Goal: Information Seeking & Learning: Check status

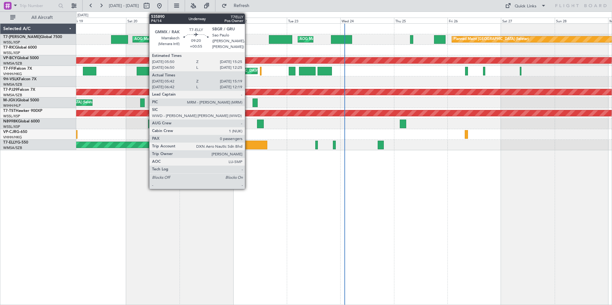
click at [248, 144] on div at bounding box center [257, 145] width 22 height 9
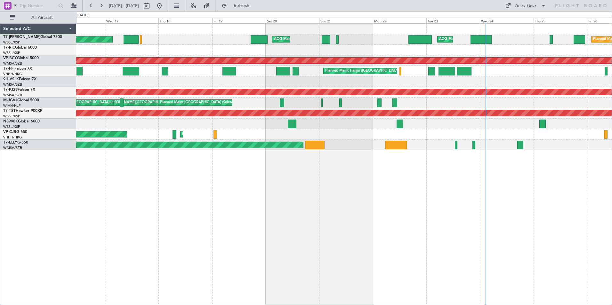
click at [325, 229] on div "Planned Maint [GEOGRAPHIC_DATA] (Seletar) AOG Maint Singapore (Seletar) AOG Mai…" at bounding box center [344, 164] width 536 height 282
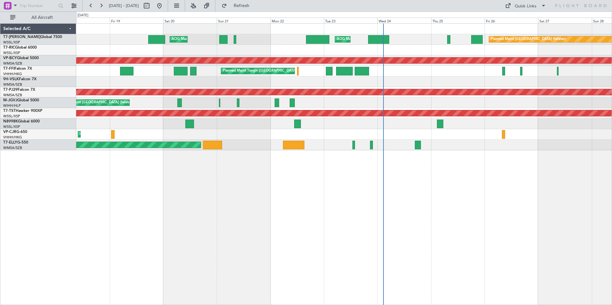
click at [295, 229] on div "Planned Maint [GEOGRAPHIC_DATA] (Seletar) AOG Maint Singapore (Seletar) AOG Mai…" at bounding box center [344, 164] width 536 height 282
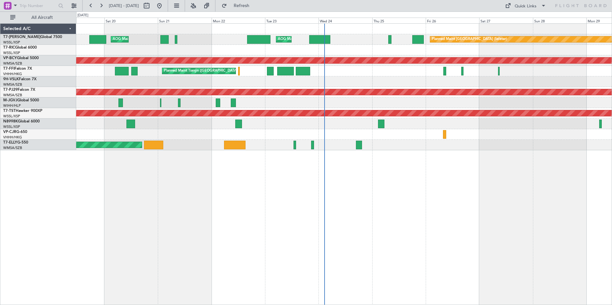
click at [399, 225] on div "Planned Maint [GEOGRAPHIC_DATA] (Seletar) AOG Maint [GEOGRAPHIC_DATA] ([GEOGRAP…" at bounding box center [344, 164] width 536 height 282
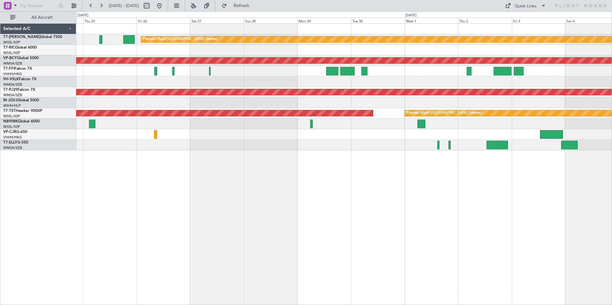
click at [103, 194] on div "Planned Maint [GEOGRAPHIC_DATA] (Seletar) AOG Maint [GEOGRAPHIC_DATA] ([GEOGRAP…" at bounding box center [344, 164] width 536 height 282
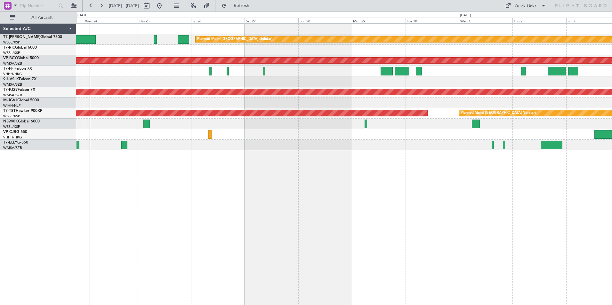
click at [318, 175] on div "Planned Maint [GEOGRAPHIC_DATA] (Seletar) AOG Maint [GEOGRAPHIC_DATA] ([GEOGRAP…" at bounding box center [344, 164] width 536 height 282
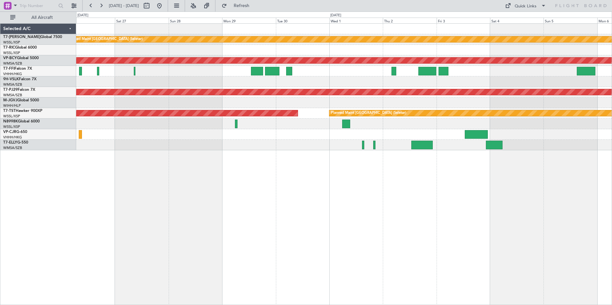
click at [207, 222] on div "Planned Maint [GEOGRAPHIC_DATA] (Seletar) Unplanned Maint [GEOGRAPHIC_DATA] (Su…" at bounding box center [344, 164] width 536 height 282
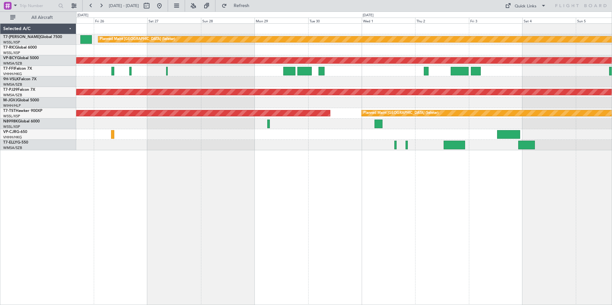
click at [264, 198] on div "Planned Maint [GEOGRAPHIC_DATA] (Seletar) AOG Maint [GEOGRAPHIC_DATA] ([GEOGRAP…" at bounding box center [344, 164] width 536 height 282
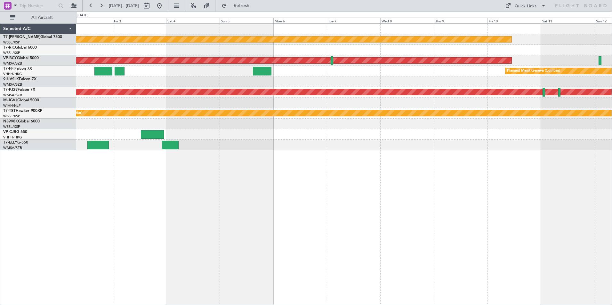
click at [88, 209] on div "Planned Maint [GEOGRAPHIC_DATA] (Seletar) Unplanned Maint [GEOGRAPHIC_DATA] (Su…" at bounding box center [344, 164] width 536 height 282
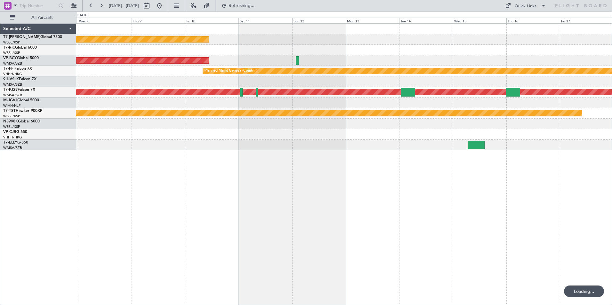
click at [165, 203] on div "Planned Maint [GEOGRAPHIC_DATA] (Seletar) Unplanned Maint [GEOGRAPHIC_DATA] (Su…" at bounding box center [344, 164] width 536 height 282
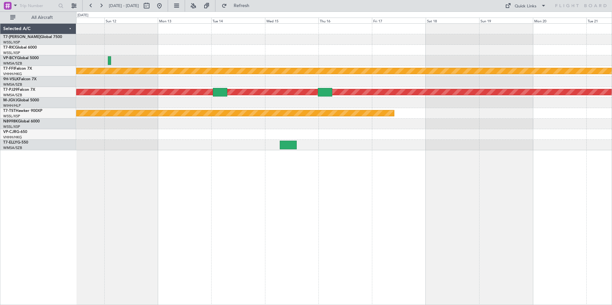
click at [292, 219] on div "Planned Maint [GEOGRAPHIC_DATA] (Seletar) Unplanned Maint [GEOGRAPHIC_DATA] (Su…" at bounding box center [344, 164] width 536 height 282
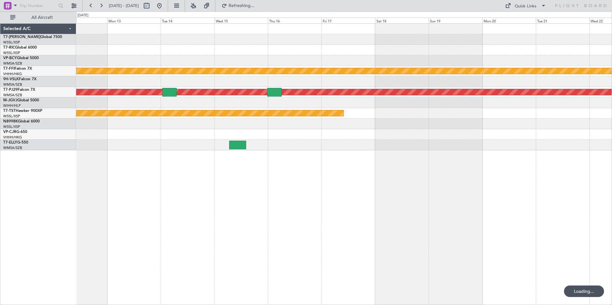
click at [462, 204] on div "Planned Maint [GEOGRAPHIC_DATA] (Seletar) Unplanned Maint [GEOGRAPHIC_DATA] (Su…" at bounding box center [344, 164] width 536 height 282
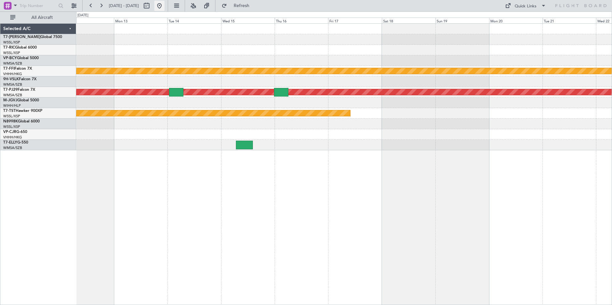
click at [165, 7] on button at bounding box center [159, 6] width 10 height 10
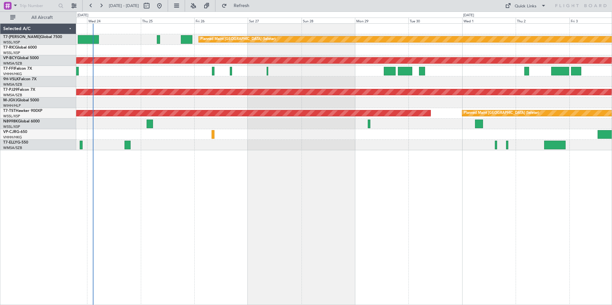
click at [262, 220] on div "Planned Maint [GEOGRAPHIC_DATA] (Seletar) AOG Maint [GEOGRAPHIC_DATA] ([GEOGRAP…" at bounding box center [344, 164] width 536 height 282
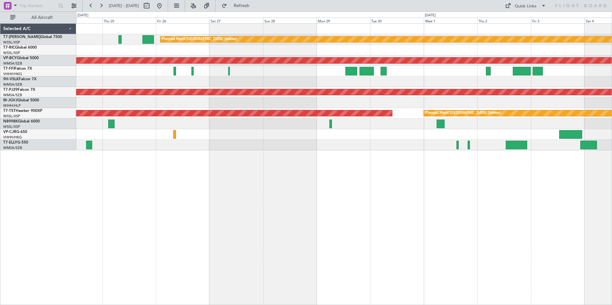
click at [382, 209] on div "Planned Maint [GEOGRAPHIC_DATA] (Seletar) AOG Maint [GEOGRAPHIC_DATA] ([GEOGRAP…" at bounding box center [344, 164] width 536 height 282
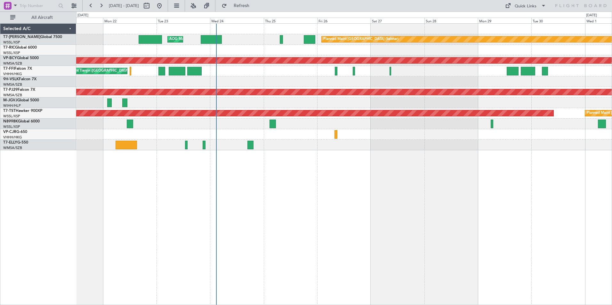
click at [344, 108] on div "Planned Maint [GEOGRAPHIC_DATA] (Seletar) AOG Maint [GEOGRAPHIC_DATA] ([GEOGRAP…" at bounding box center [344, 87] width 536 height 127
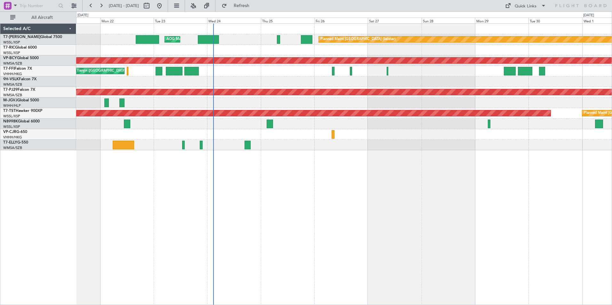
click at [344, 200] on div "Planned Maint [GEOGRAPHIC_DATA] (Seletar) AOG Maint [GEOGRAPHIC_DATA] ([GEOGRAP…" at bounding box center [344, 164] width 536 height 282
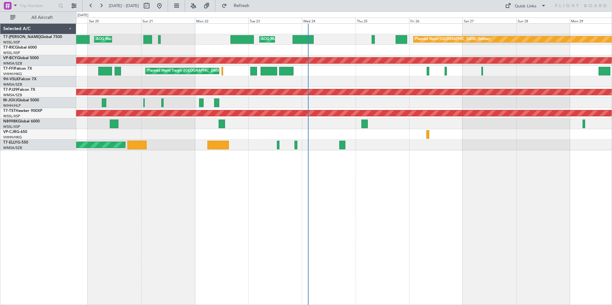
click at [322, 198] on div "Planned Maint [GEOGRAPHIC_DATA] (Seletar) AOG Maint [GEOGRAPHIC_DATA] ([GEOGRAP…" at bounding box center [344, 164] width 536 height 282
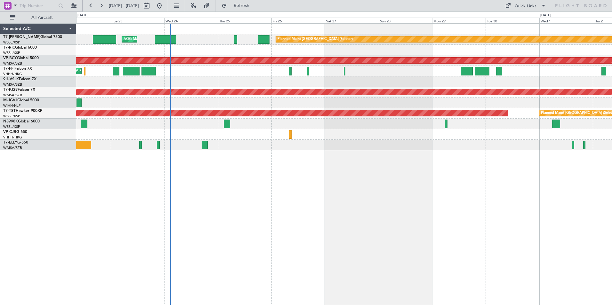
click at [286, 188] on div "Planned Maint [GEOGRAPHIC_DATA] (Seletar) AOG Maint [GEOGRAPHIC_DATA] ([GEOGRAP…" at bounding box center [344, 164] width 536 height 282
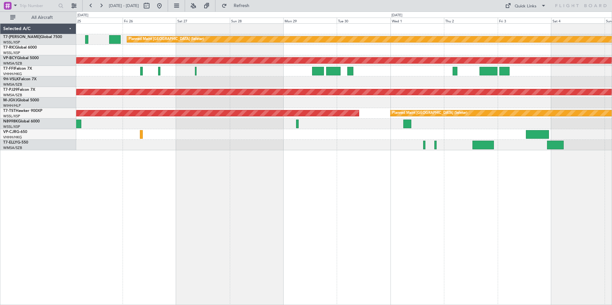
click at [319, 170] on div "Planned Maint [GEOGRAPHIC_DATA] (Seletar) AOG Maint [GEOGRAPHIC_DATA] ([GEOGRAP…" at bounding box center [344, 164] width 536 height 282
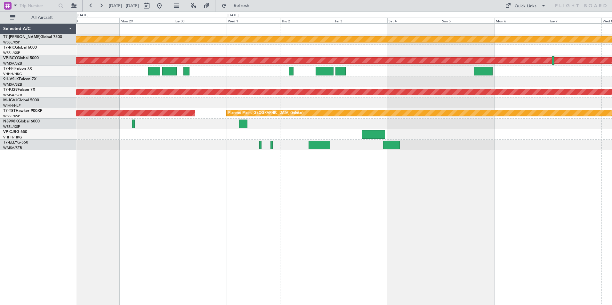
click at [337, 201] on div "Planned Maint [GEOGRAPHIC_DATA] (Seletar) Unplanned Maint [GEOGRAPHIC_DATA] (Su…" at bounding box center [344, 164] width 536 height 282
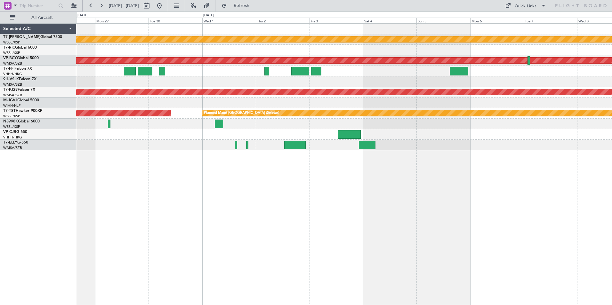
click at [185, 230] on div "Planned Maint [GEOGRAPHIC_DATA] (Seletar) Unplanned Maint [GEOGRAPHIC_DATA] (Su…" at bounding box center [344, 164] width 536 height 282
click at [213, 219] on div "Planned Maint [GEOGRAPHIC_DATA] (Seletar) Unplanned Maint [GEOGRAPHIC_DATA] (Su…" at bounding box center [306, 159] width 612 height 294
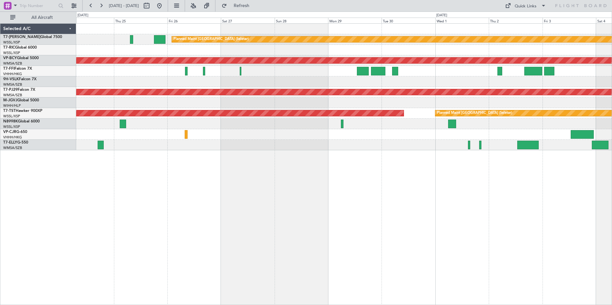
click at [385, 215] on div "Planned Maint [GEOGRAPHIC_DATA] (Seletar) AOG Maint [GEOGRAPHIC_DATA] ([GEOGRAP…" at bounding box center [344, 164] width 536 height 282
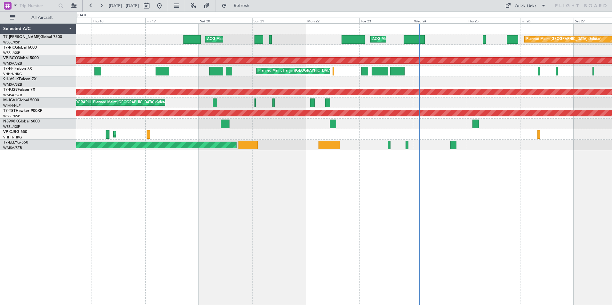
click at [509, 178] on div "Planned Maint [GEOGRAPHIC_DATA] (Seletar) AOG Maint [GEOGRAPHIC_DATA] ([GEOGRAP…" at bounding box center [344, 164] width 536 height 282
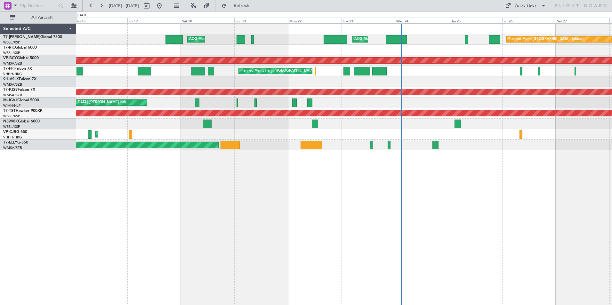
click at [432, 202] on div "Planned Maint [GEOGRAPHIC_DATA] (Seletar) AOG Maint [GEOGRAPHIC_DATA] ([GEOGRAP…" at bounding box center [344, 164] width 536 height 282
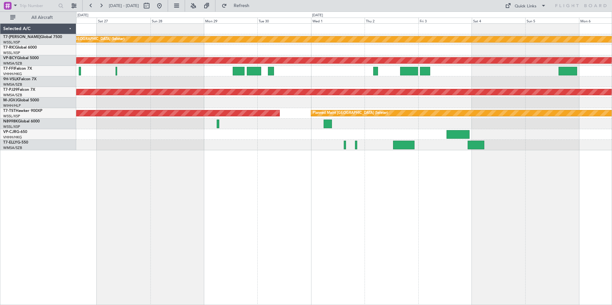
click at [83, 208] on div "Planned Maint [GEOGRAPHIC_DATA] (Seletar) Unplanned Maint [GEOGRAPHIC_DATA] (Su…" at bounding box center [344, 164] width 536 height 282
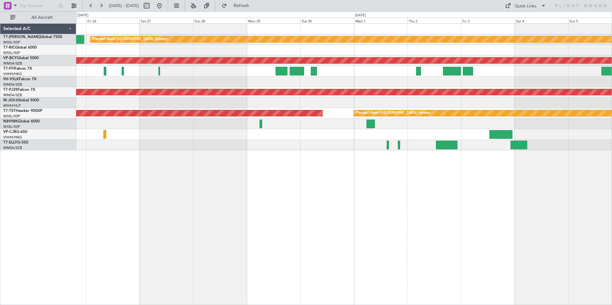
click at [274, 190] on div "Planned Maint [GEOGRAPHIC_DATA] (Seletar) AOG Maint [GEOGRAPHIC_DATA] ([GEOGRAP…" at bounding box center [344, 164] width 536 height 282
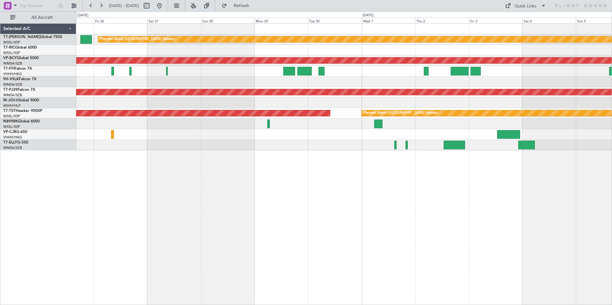
click at [467, 161] on div "Planned Maint [GEOGRAPHIC_DATA] (Seletar) AOG Maint [GEOGRAPHIC_DATA] ([GEOGRAP…" at bounding box center [344, 164] width 536 height 282
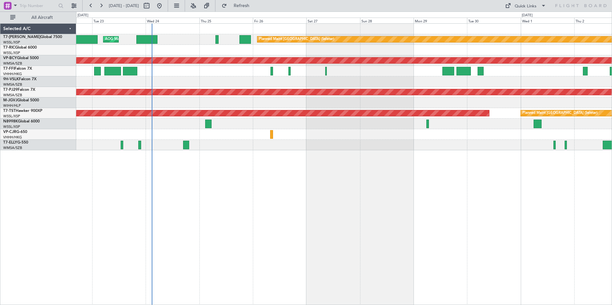
click at [338, 199] on div "Planned Maint [GEOGRAPHIC_DATA] (Seletar) AOG Maint [GEOGRAPHIC_DATA] ([GEOGRAP…" at bounding box center [344, 164] width 536 height 282
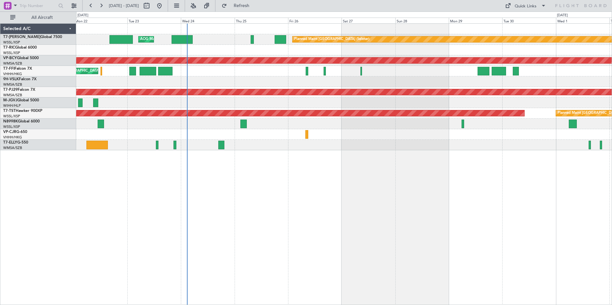
click at [200, 194] on div "Planned Maint [GEOGRAPHIC_DATA] (Seletar) AOG Maint [GEOGRAPHIC_DATA] ([GEOGRAP…" at bounding box center [344, 164] width 536 height 282
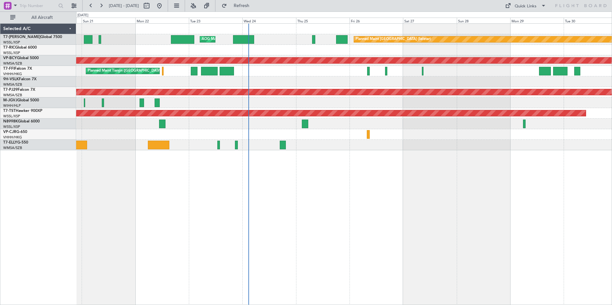
click at [243, 207] on div "Planned Maint [GEOGRAPHIC_DATA] (Seletar) AOG Maint [GEOGRAPHIC_DATA] ([GEOGRAP…" at bounding box center [344, 164] width 536 height 282
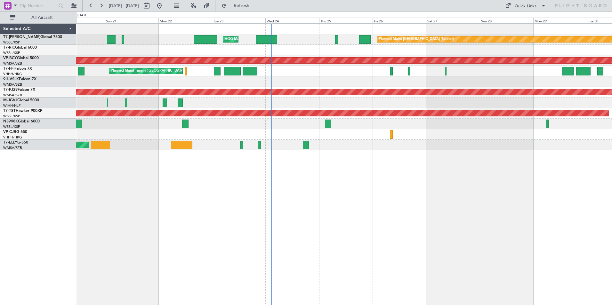
click at [277, 52] on div at bounding box center [344, 50] width 536 height 11
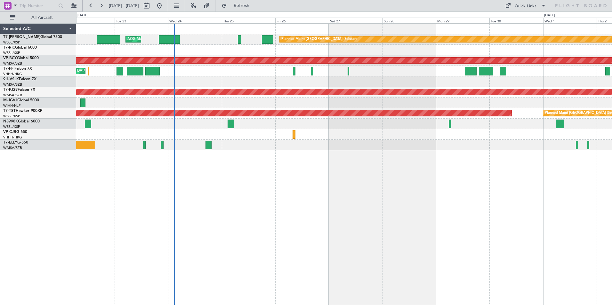
click at [172, 182] on div "Planned Maint [GEOGRAPHIC_DATA] (Seletar) AOG Maint [GEOGRAPHIC_DATA] ([GEOGRAP…" at bounding box center [344, 164] width 536 height 282
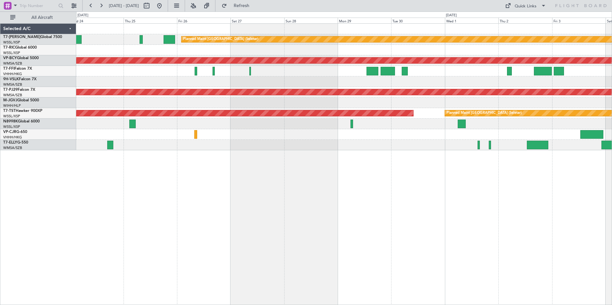
click at [283, 220] on div "Planned Maint [GEOGRAPHIC_DATA] (Seletar) AOG Maint [GEOGRAPHIC_DATA] ([GEOGRAP…" at bounding box center [344, 164] width 536 height 282
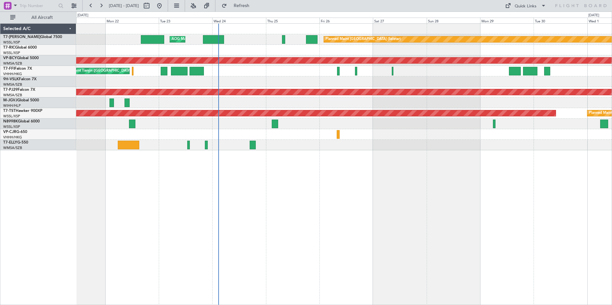
click at [346, 199] on div "Planned Maint [GEOGRAPHIC_DATA] (Seletar) AOG Maint [GEOGRAPHIC_DATA] ([GEOGRAP…" at bounding box center [344, 164] width 536 height 282
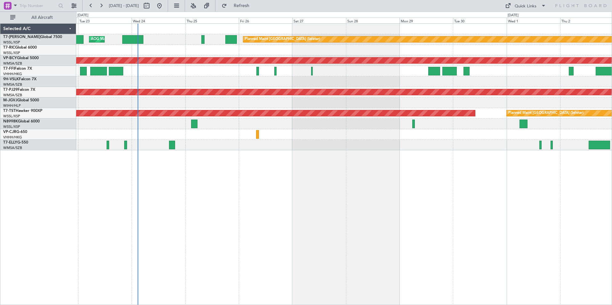
click at [392, 167] on div "Planned Maint [GEOGRAPHIC_DATA] (Seletar) AOG Maint [GEOGRAPHIC_DATA] ([GEOGRAP…" at bounding box center [344, 164] width 536 height 282
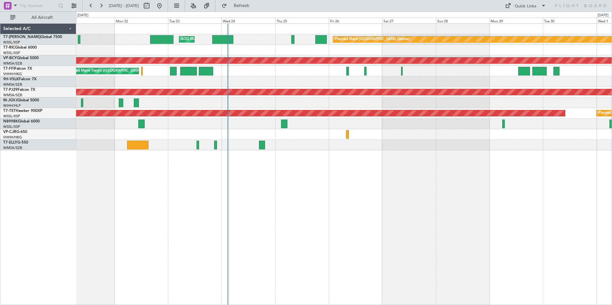
click at [249, 198] on div "Planned Maint [GEOGRAPHIC_DATA] (Seletar) AOG Maint [GEOGRAPHIC_DATA] ([GEOGRAP…" at bounding box center [344, 164] width 536 height 282
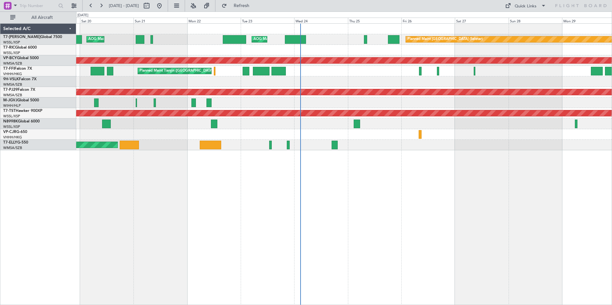
click at [300, 228] on div "Planned Maint [GEOGRAPHIC_DATA] (Seletar) AOG Maint [GEOGRAPHIC_DATA] ([GEOGRAP…" at bounding box center [344, 164] width 536 height 282
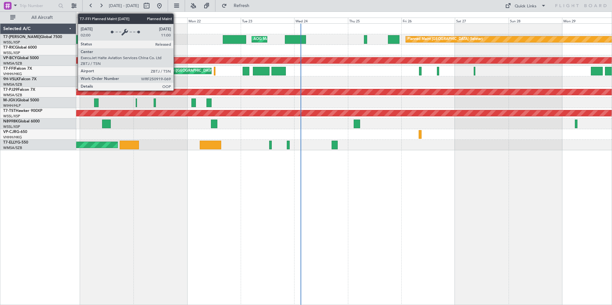
click at [176, 70] on div "Planned Maint Tianjin ([GEOGRAPHIC_DATA])" at bounding box center [177, 71] width 75 height 10
